Goal: Task Accomplishment & Management: Manage account settings

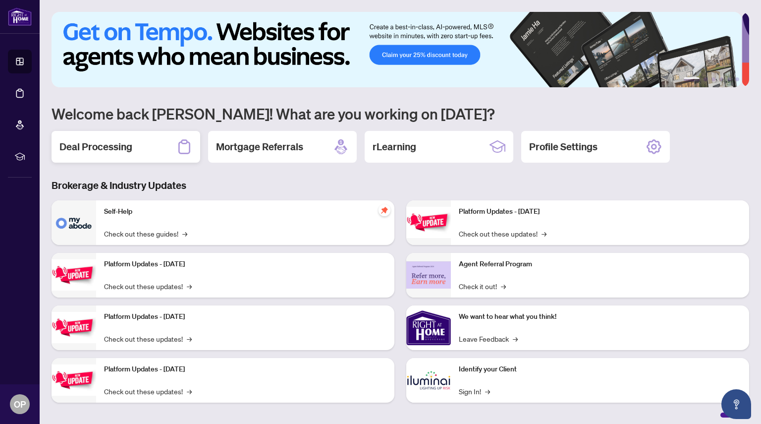
click at [100, 146] on h2 "Deal Processing" at bounding box center [95, 147] width 73 height 14
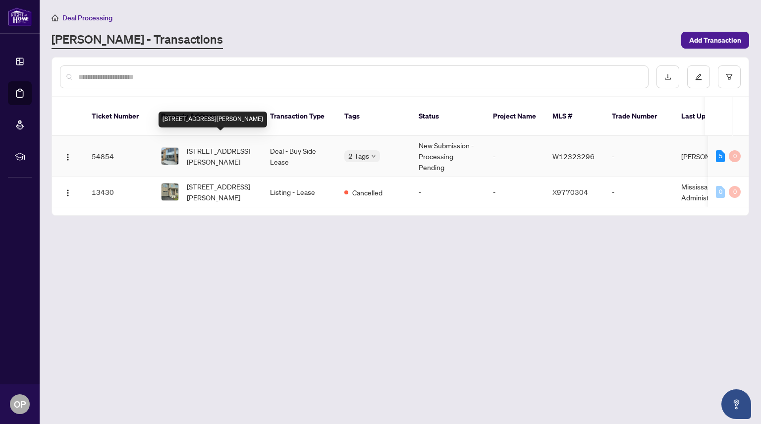
click at [223, 145] on span "[STREET_ADDRESS][PERSON_NAME]" at bounding box center [220, 156] width 67 height 22
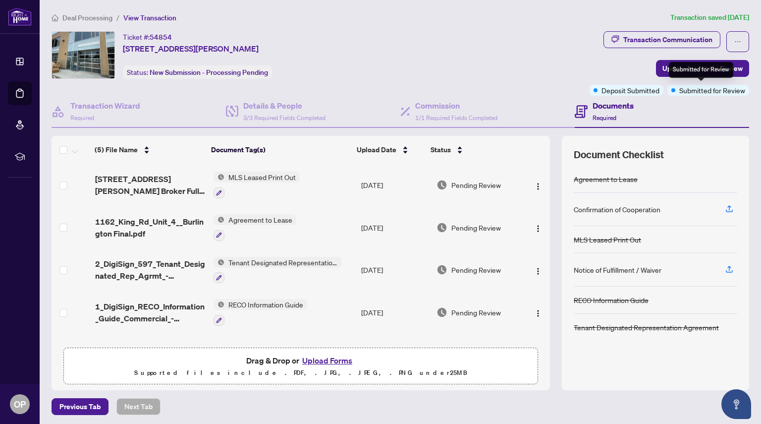
click at [705, 88] on span "Submitted for Review" at bounding box center [712, 90] width 66 height 11
click at [702, 94] on span "Submitted for Review" at bounding box center [712, 90] width 66 height 11
click at [601, 116] on span "Required" at bounding box center [605, 117] width 24 height 7
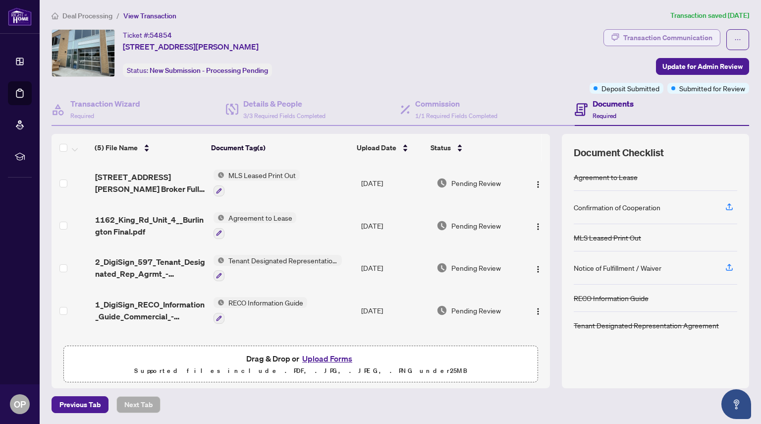
click at [676, 39] on div "Transaction Communication" at bounding box center [667, 38] width 89 height 16
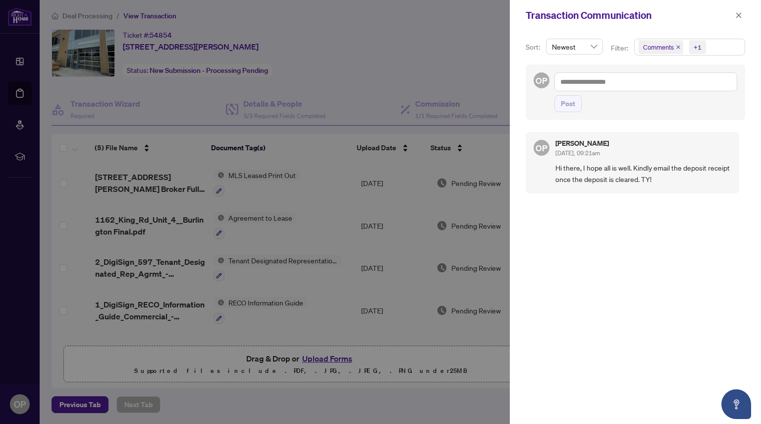
click at [421, 42] on div at bounding box center [380, 212] width 761 height 424
click at [738, 9] on span "button" at bounding box center [738, 15] width 7 height 16
